Goal: Information Seeking & Learning: Learn about a topic

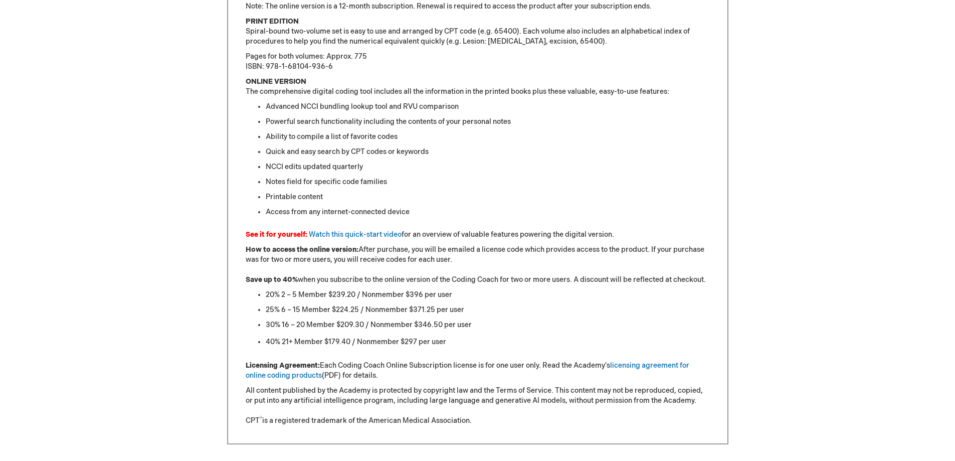
scroll to position [802, 0]
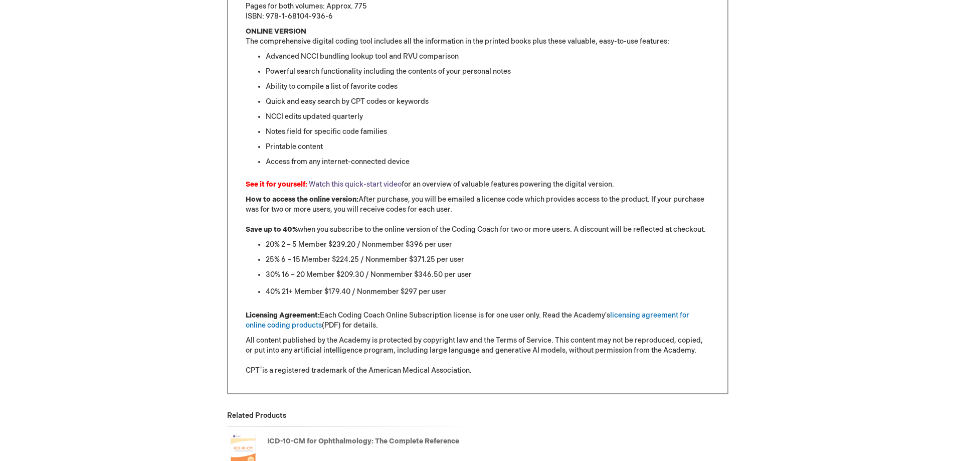
click at [345, 185] on link "Watch this quick-start video" at bounding box center [355, 184] width 93 height 9
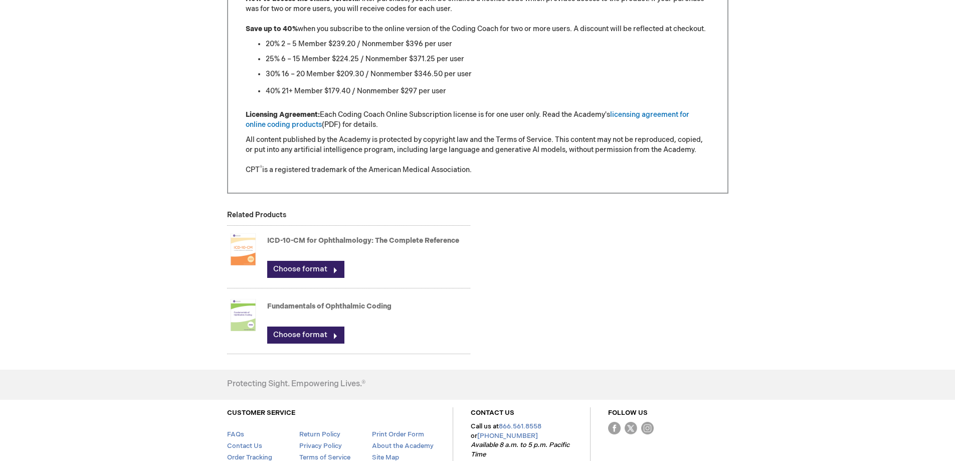
scroll to position [1053, 0]
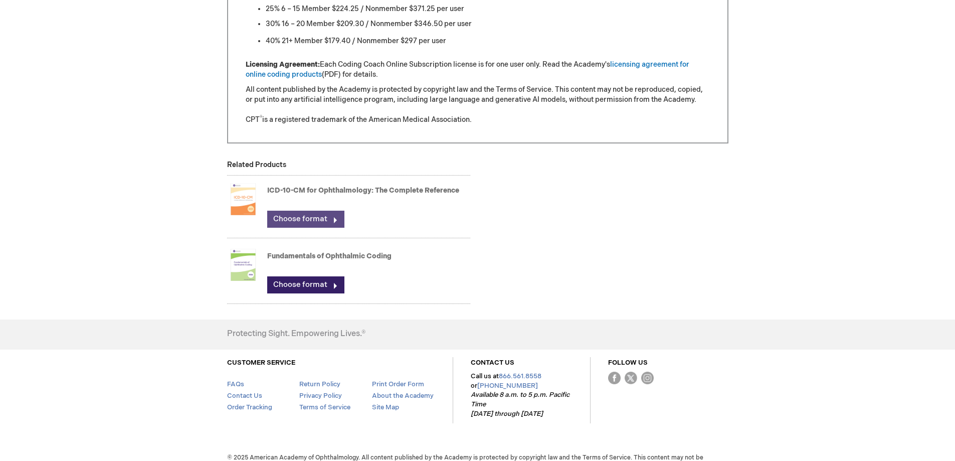
click at [290, 220] on link "Choose format" at bounding box center [305, 219] width 77 height 17
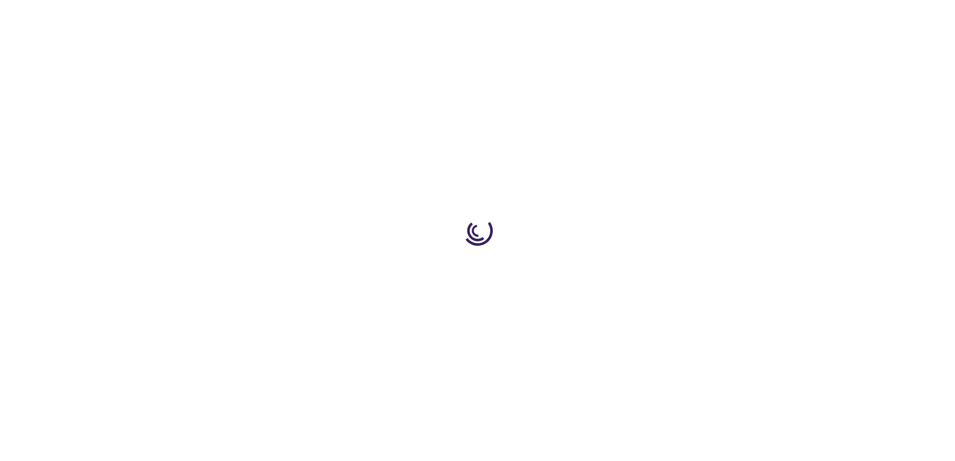
type input "0"
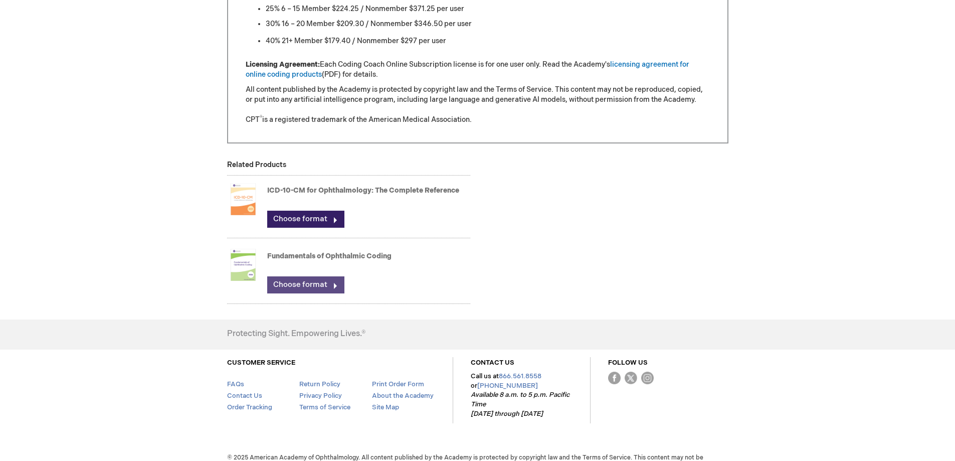
click at [302, 285] on link "Choose format" at bounding box center [305, 284] width 77 height 17
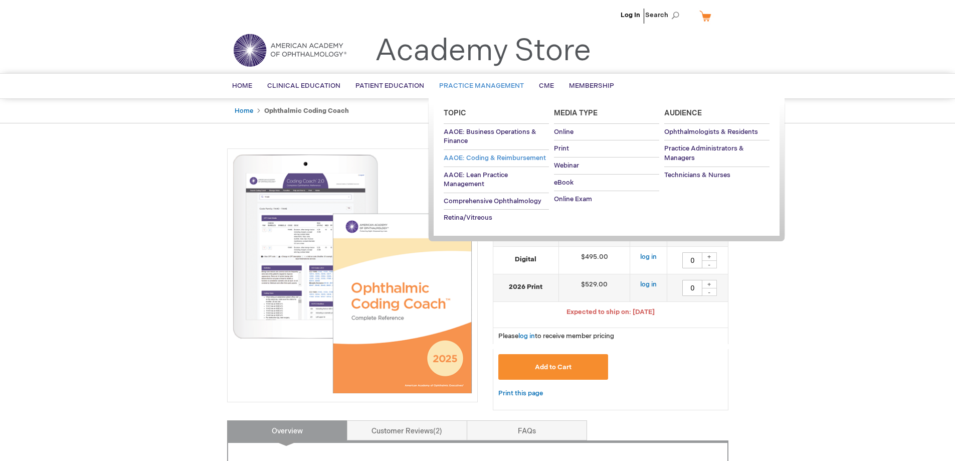
click at [480, 156] on span "AAOE: Coding & Reimbursement" at bounding box center [495, 158] width 102 height 8
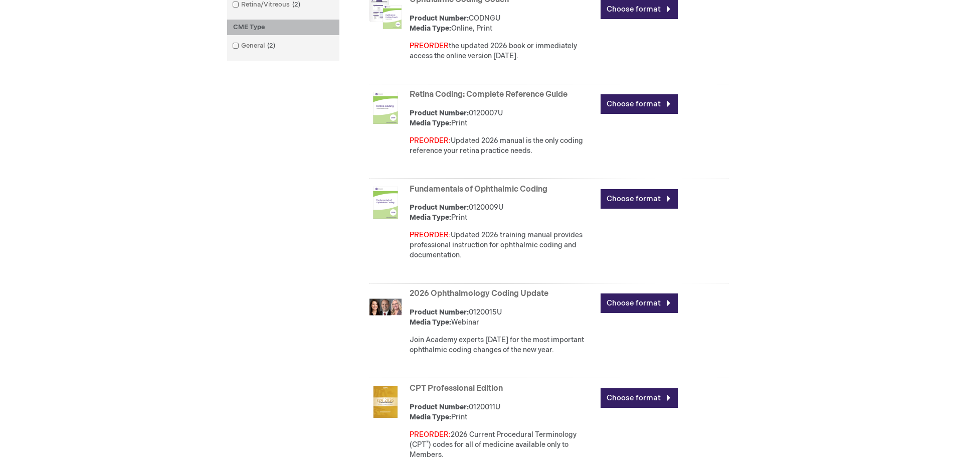
scroll to position [502, 0]
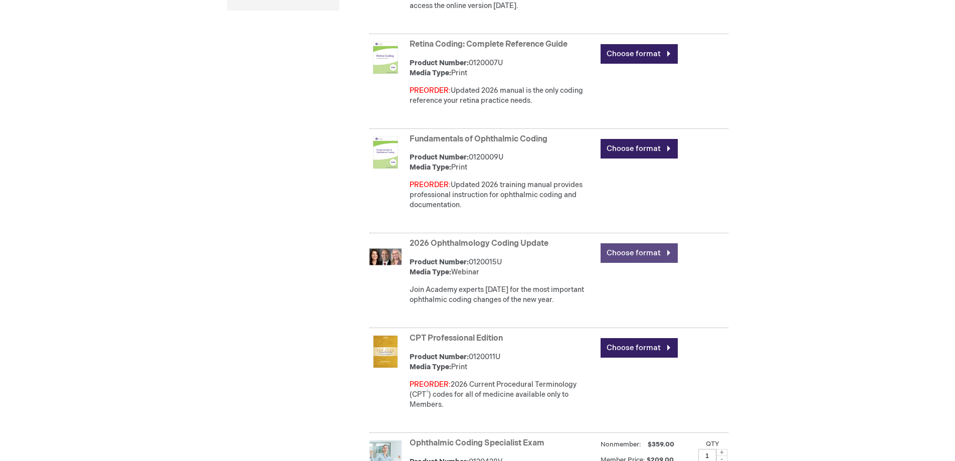
click at [646, 254] on link "Choose format" at bounding box center [639, 253] width 77 height 20
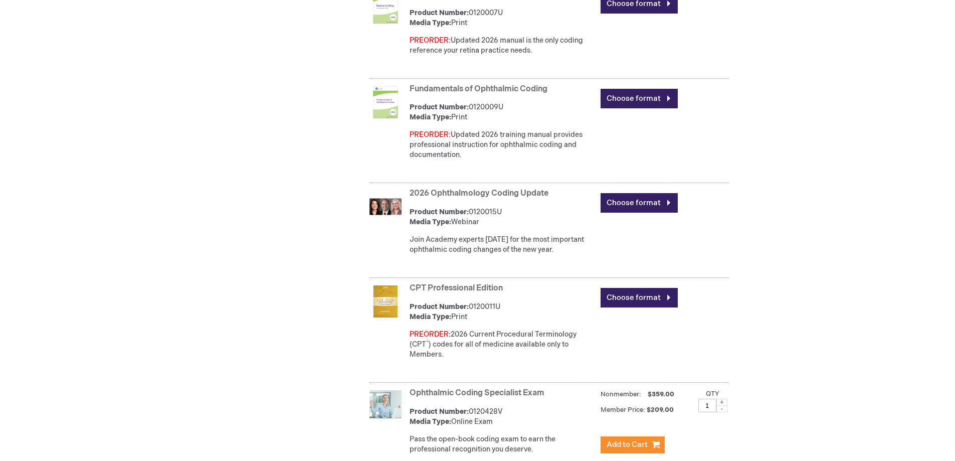
scroll to position [592, 0]
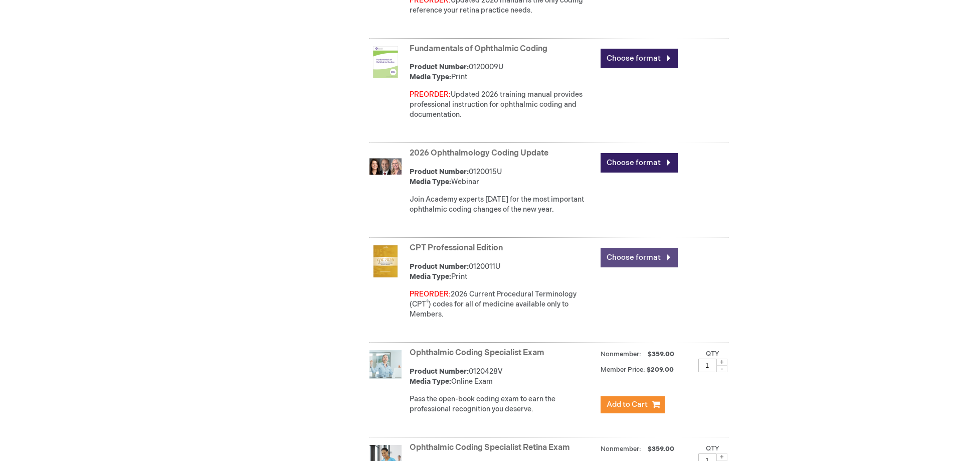
click at [640, 261] on link "Choose format" at bounding box center [639, 258] width 77 height 20
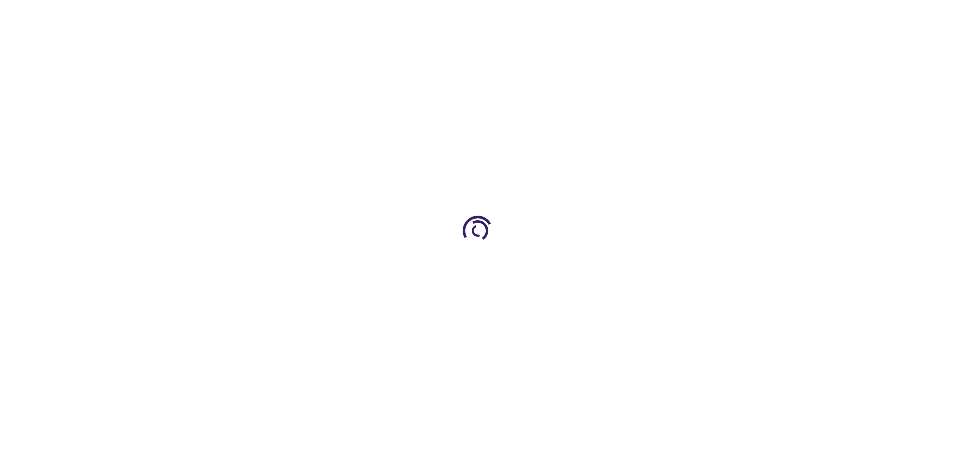
type input "0"
